Goal: Find specific page/section: Find specific page/section

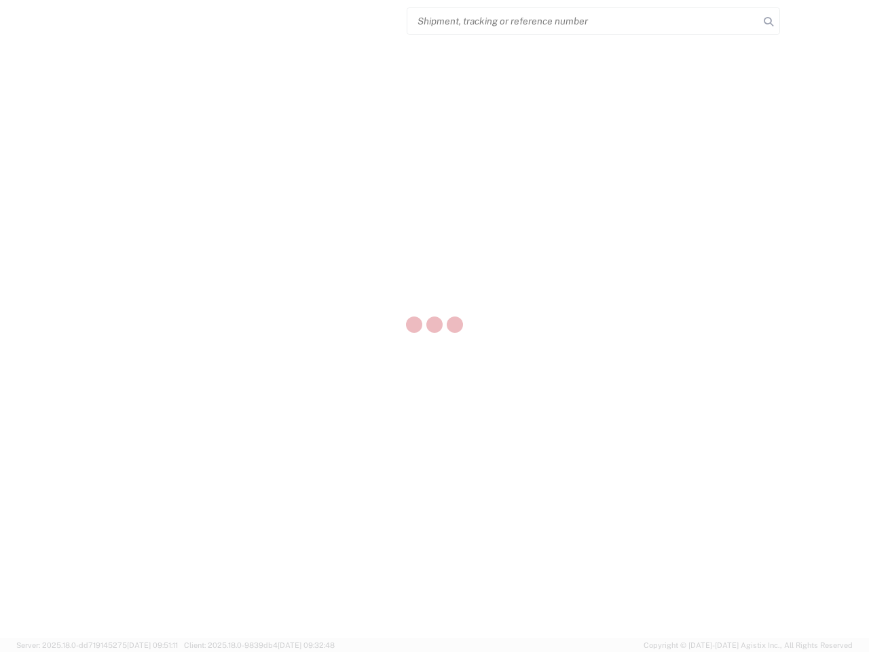
select select "US"
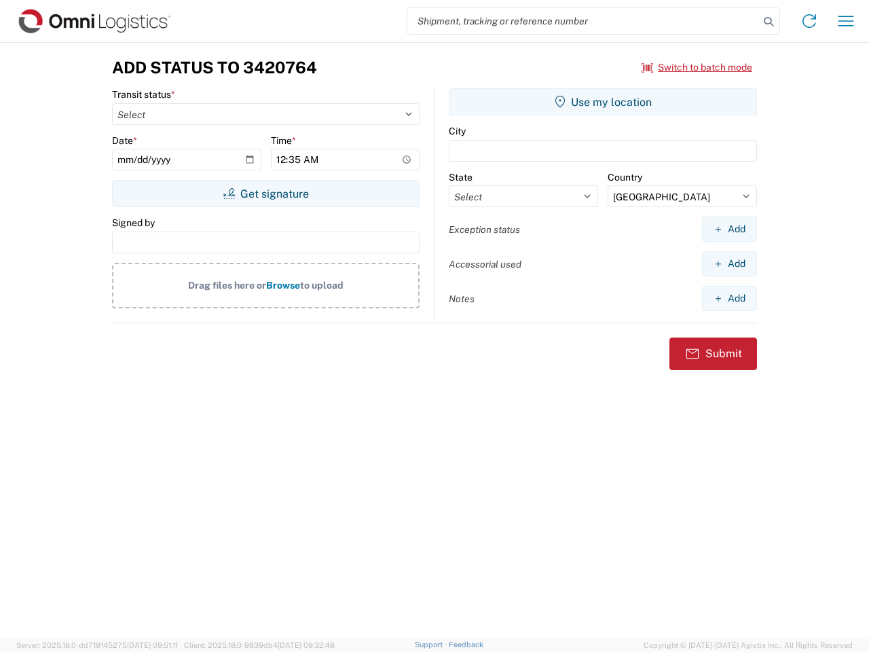
click at [583, 21] on input "search" at bounding box center [583, 21] width 352 height 26
click at [768, 22] on icon at bounding box center [768, 21] width 19 height 19
click at [809, 21] on icon at bounding box center [809, 21] width 22 height 22
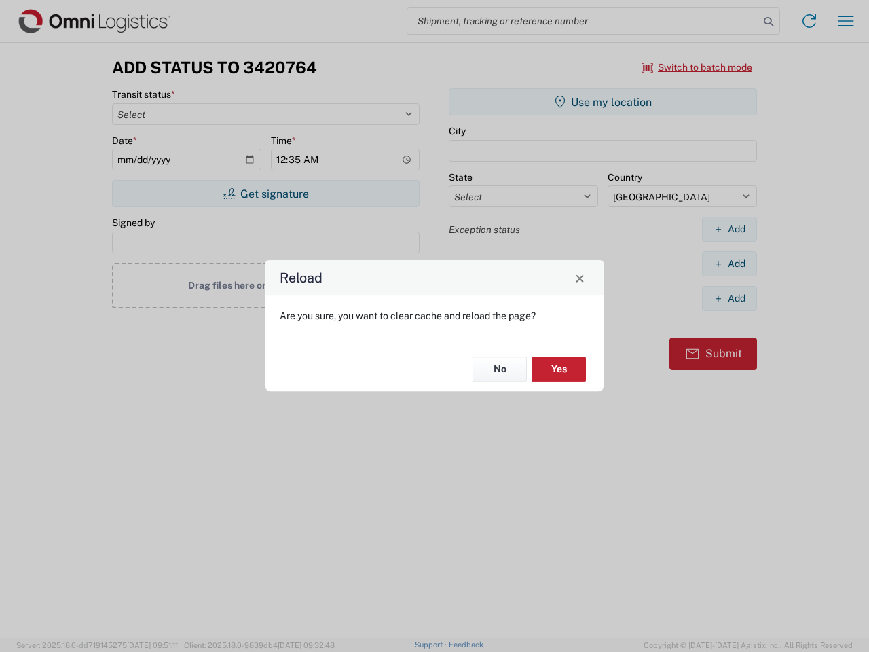
click at [697, 67] on div "Reload Are you sure, you want to clear cache and reload the page? No Yes" at bounding box center [434, 326] width 869 height 652
click at [265, 193] on div "Reload Are you sure, you want to clear cache and reload the page? No Yes" at bounding box center [434, 326] width 869 height 652
click at [603, 102] on div "Reload Are you sure, you want to clear cache and reload the page? No Yes" at bounding box center [434, 326] width 869 height 652
click at [729, 229] on div "Reload Are you sure, you want to clear cache and reload the page? No Yes" at bounding box center [434, 326] width 869 height 652
click at [729, 263] on div "Reload Are you sure, you want to clear cache and reload the page? No Yes" at bounding box center [434, 326] width 869 height 652
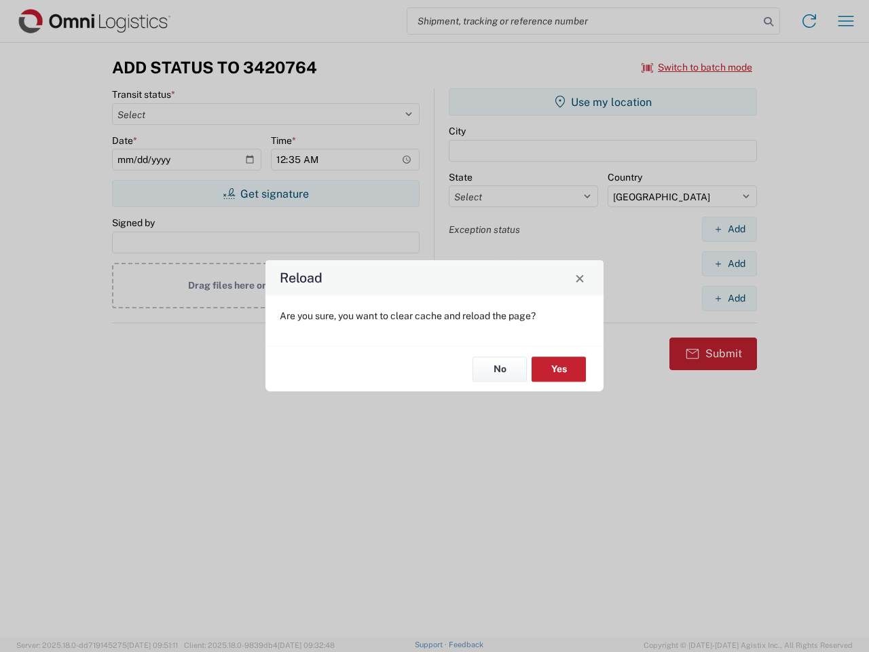
click at [729, 298] on div "Reload Are you sure, you want to clear cache and reload the page? No Yes" at bounding box center [434, 326] width 869 height 652
